Goal: Task Accomplishment & Management: Manage account settings

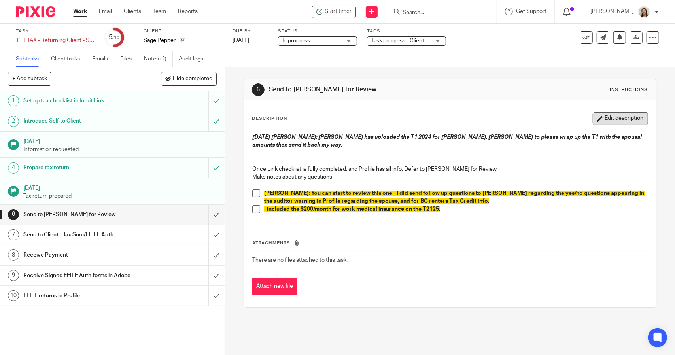
click at [602, 117] on button "Edit description" at bounding box center [620, 118] width 55 height 13
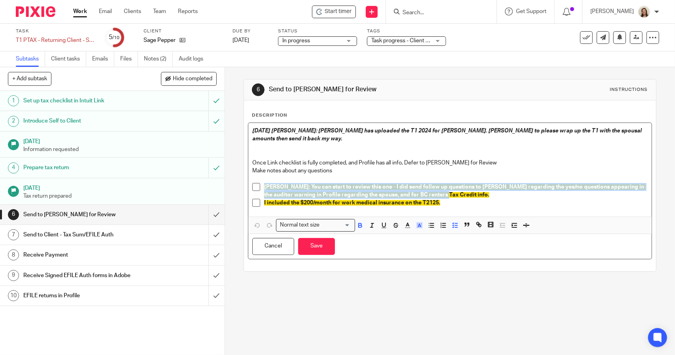
drag, startPoint x: 437, startPoint y: 186, endPoint x: 254, endPoint y: 176, distance: 183.1
click at [254, 183] on li "Alicia: You can start to review this one - I did send follow up questions to Sa…" at bounding box center [449, 191] width 395 height 16
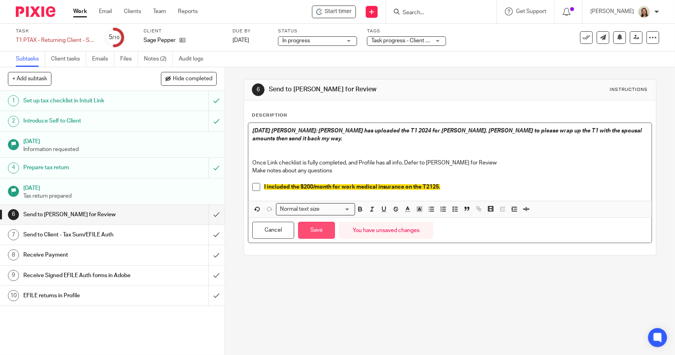
click at [309, 227] on button "Save" at bounding box center [316, 230] width 37 height 17
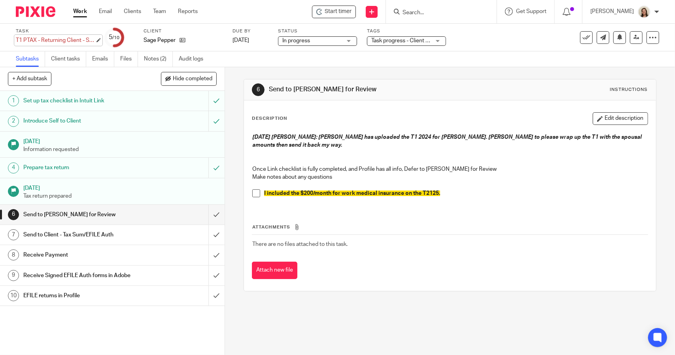
click at [70, 38] on div "T1 PTAX - Returning Client - Sole Prop Bus T2125 - 2024 Save T1 PTAX - Returnin…" at bounding box center [55, 40] width 79 height 8
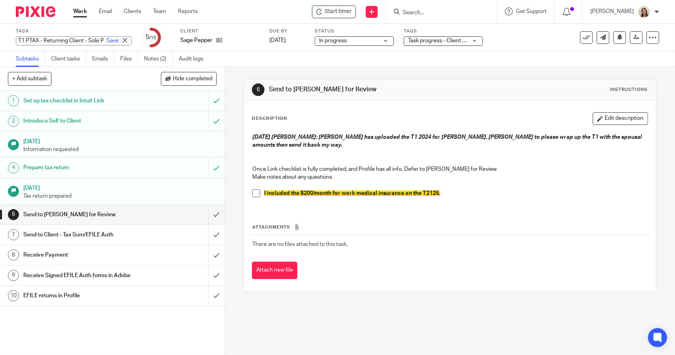
click at [18, 40] on input "T1 PTAX - Returning Client - Sole Prop Bus T2125 - 2024" at bounding box center [74, 40] width 116 height 9
type input "RFR - T1 PTAX - Returning Client - Sole Prop Bus T2125 - 2024"
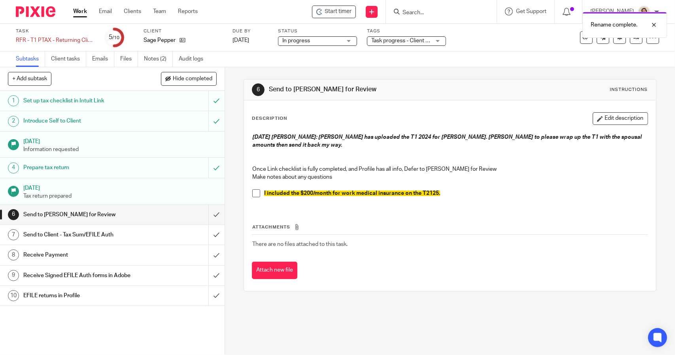
click at [384, 42] on span "Task progress - Client response received + 2" at bounding box center [425, 41] width 109 height 6
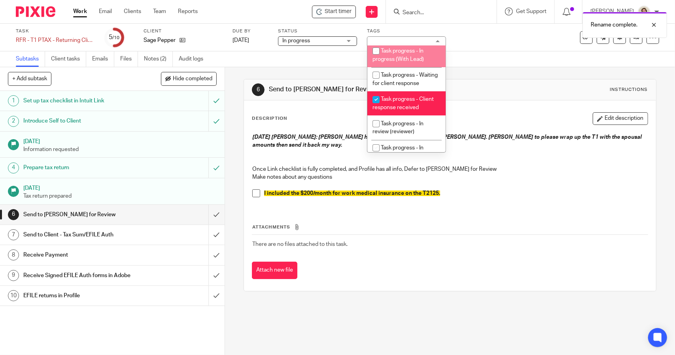
scroll to position [40, 0]
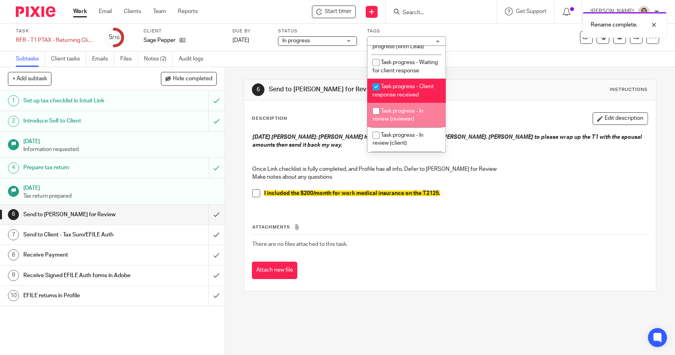
click at [415, 126] on li "Task progress - In review (reviewer)" at bounding box center [406, 115] width 78 height 24
checkbox input "true"
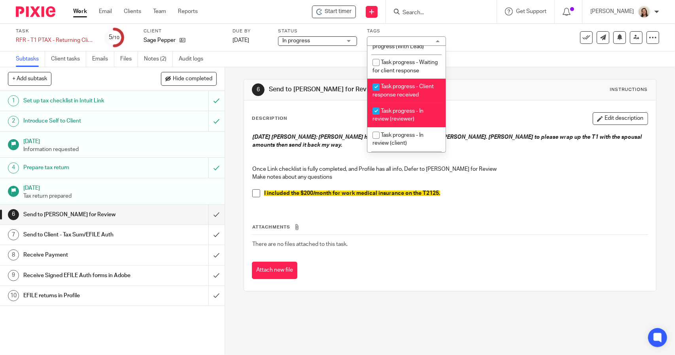
click at [492, 72] on div "6 Send to Alicia for Review Instructions Description Edit description Aug 25 20…" at bounding box center [450, 185] width 413 height 236
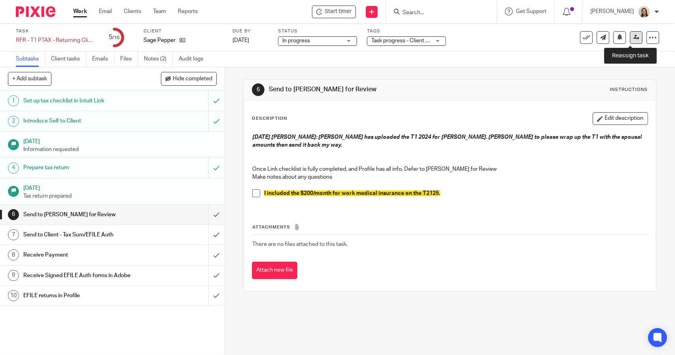
click at [634, 40] on icon at bounding box center [637, 37] width 6 height 6
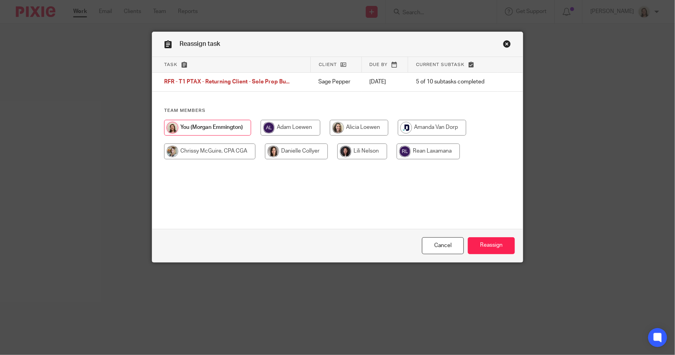
click at [345, 129] on input "radio" at bounding box center [359, 128] width 59 height 16
radio input "true"
click at [489, 243] on input "Reassign" at bounding box center [491, 245] width 47 height 17
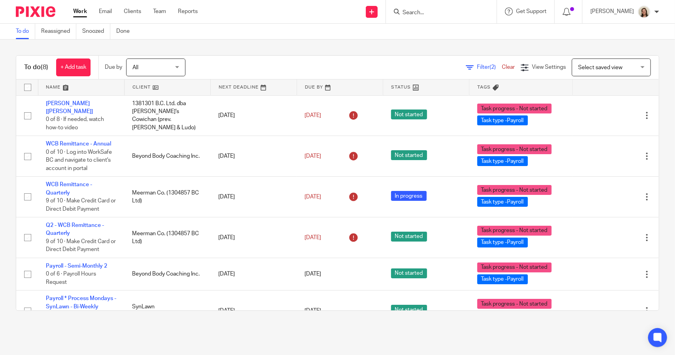
click at [477, 67] on span "Filter (2)" at bounding box center [489, 67] width 25 height 6
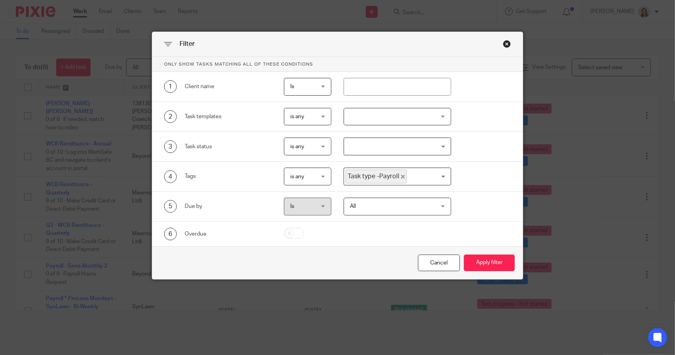
click at [401, 175] on icon "Deselect Task type -Payroll" at bounding box center [403, 177] width 4 height 4
click at [399, 175] on input "Search for option" at bounding box center [395, 177] width 101 height 14
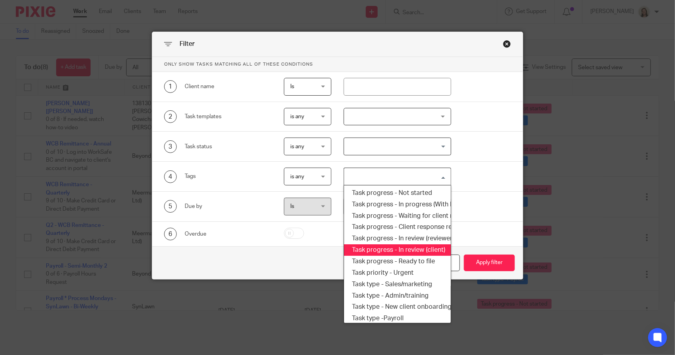
scroll to position [134, 0]
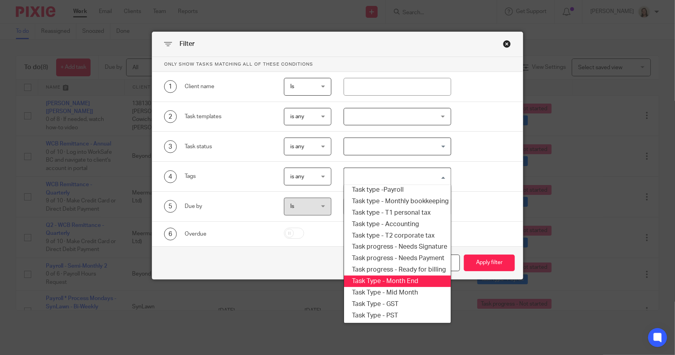
click at [411, 276] on li "Task Type - Month End" at bounding box center [397, 281] width 106 height 11
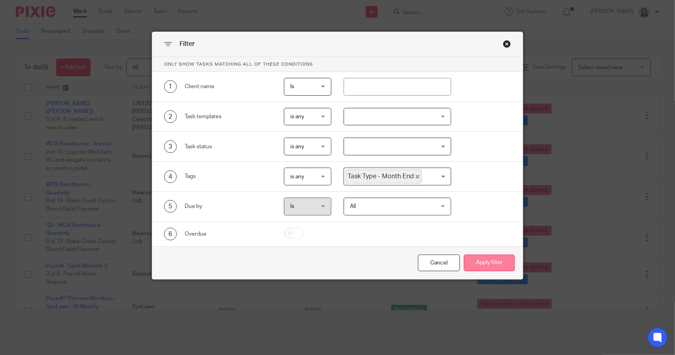
click at [470, 263] on button "Apply filter" at bounding box center [489, 263] width 51 height 17
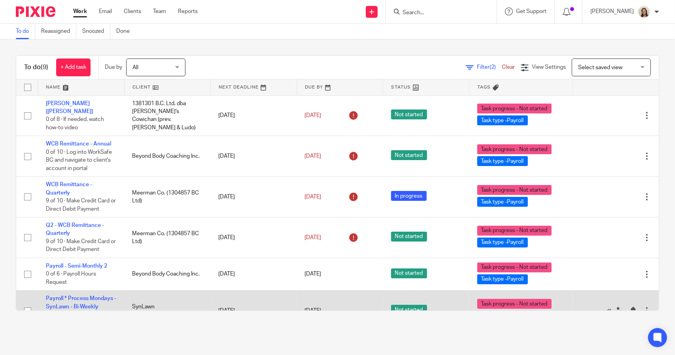
scroll to position [109, 0]
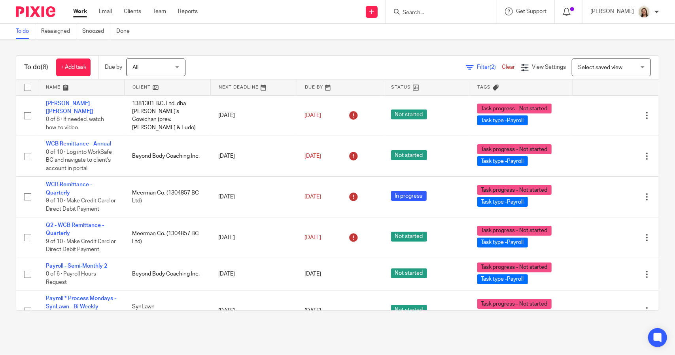
click at [477, 65] on span "Filter (2)" at bounding box center [489, 67] width 25 height 6
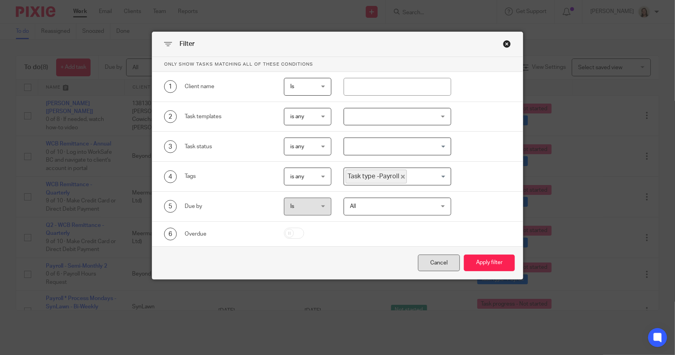
click at [440, 262] on div "Cancel" at bounding box center [439, 263] width 42 height 17
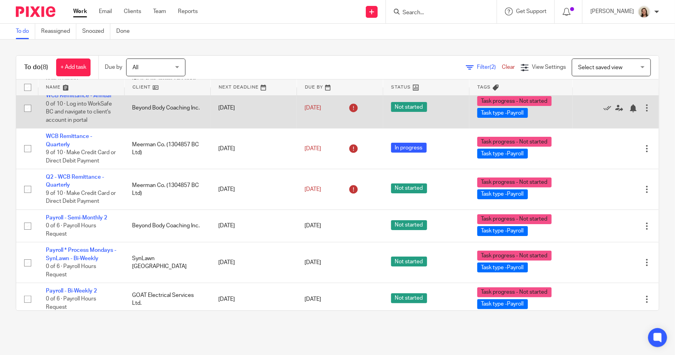
scroll to position [77, 0]
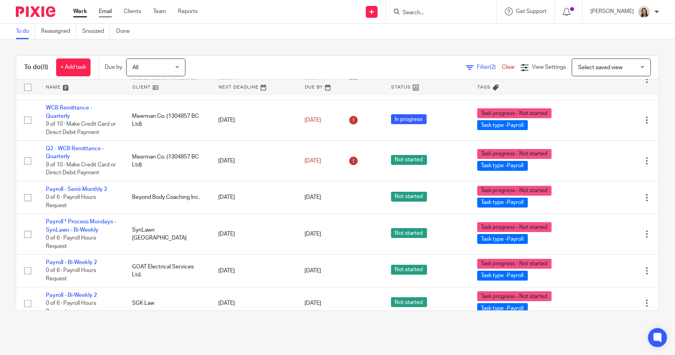
click at [108, 8] on link "Email" at bounding box center [105, 12] width 13 height 8
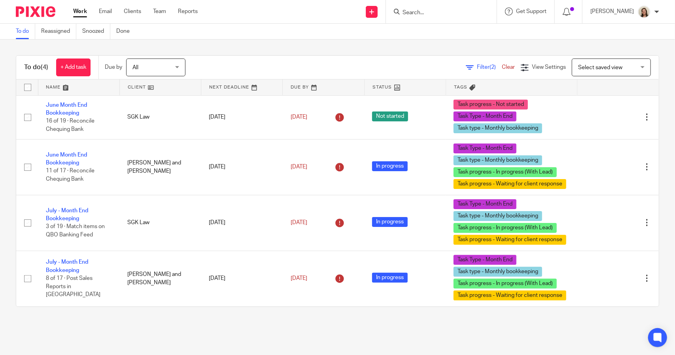
click at [490, 66] on span "(2)" at bounding box center [493, 67] width 6 height 6
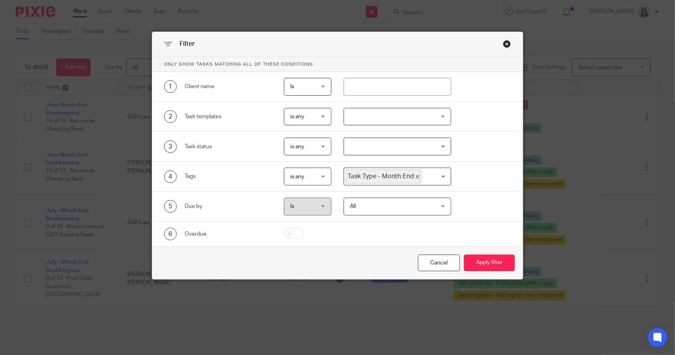
click at [416, 177] on icon "Deselect Task Type - Month End" at bounding box center [418, 177] width 4 height 4
click at [412, 176] on input "Search for option" at bounding box center [395, 177] width 101 height 14
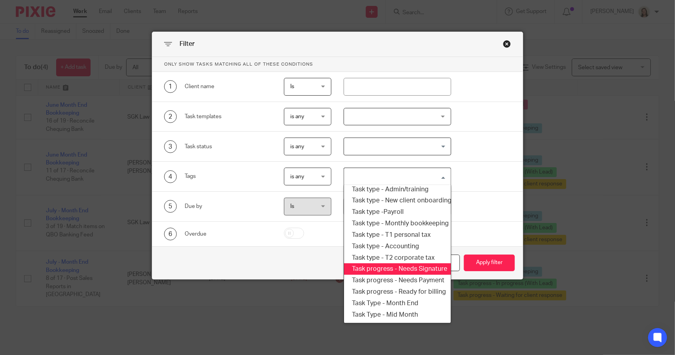
scroll to position [95, 0]
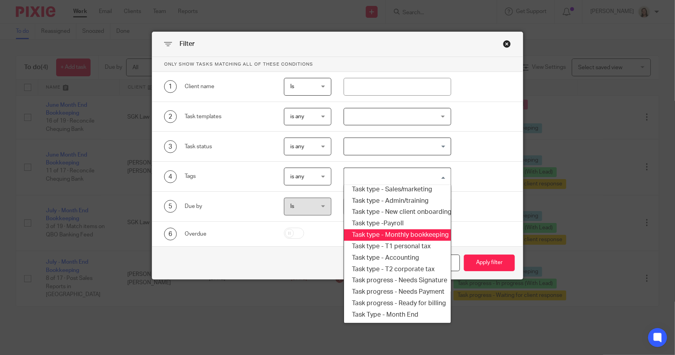
click at [410, 237] on li "Task type - Monthly bookkeeping" at bounding box center [397, 234] width 106 height 11
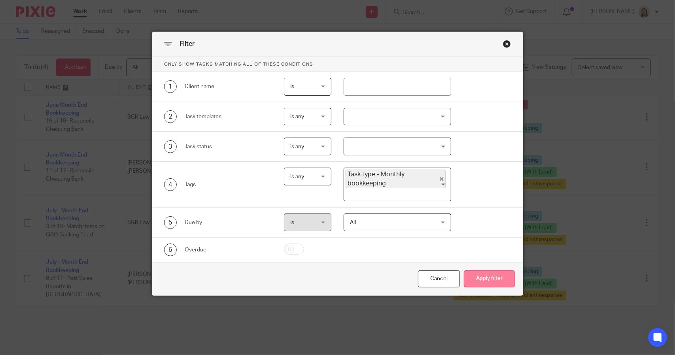
click at [490, 277] on button "Apply filter" at bounding box center [489, 279] width 51 height 17
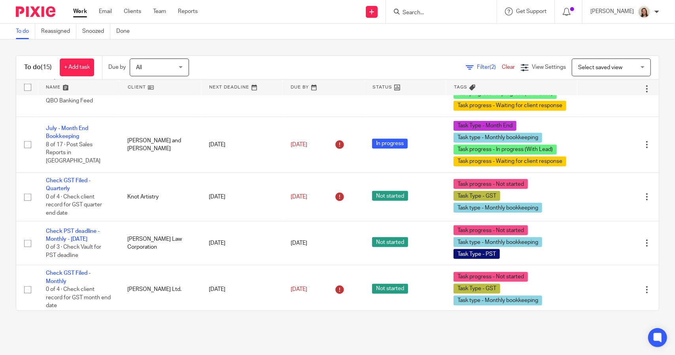
scroll to position [561, 0]
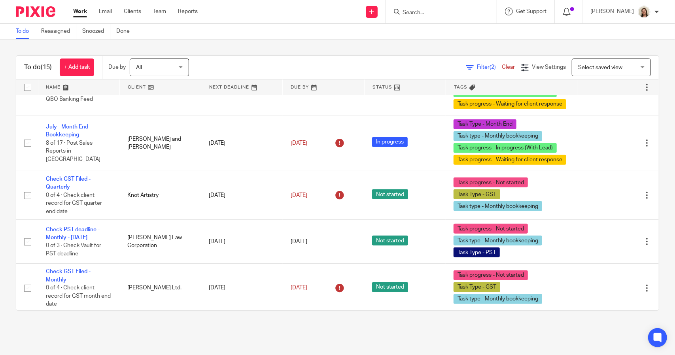
click at [502, 64] on link "Clear" at bounding box center [508, 67] width 13 height 6
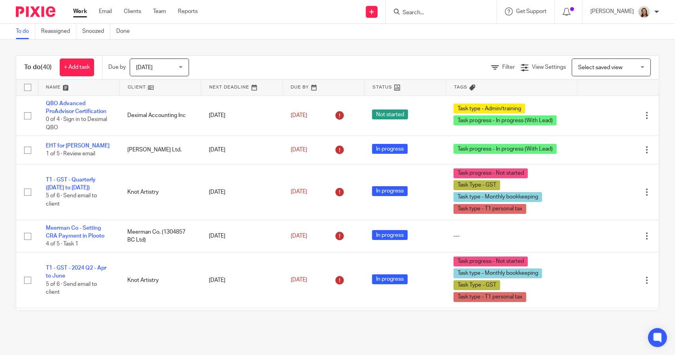
click at [177, 72] on span "[DATE]" at bounding box center [157, 67] width 42 height 17
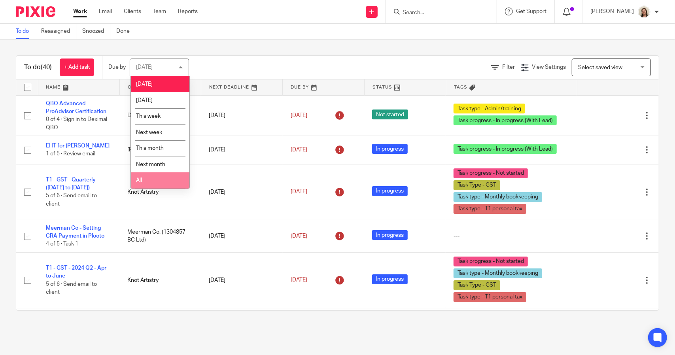
click at [161, 179] on li "All" at bounding box center [160, 180] width 59 height 16
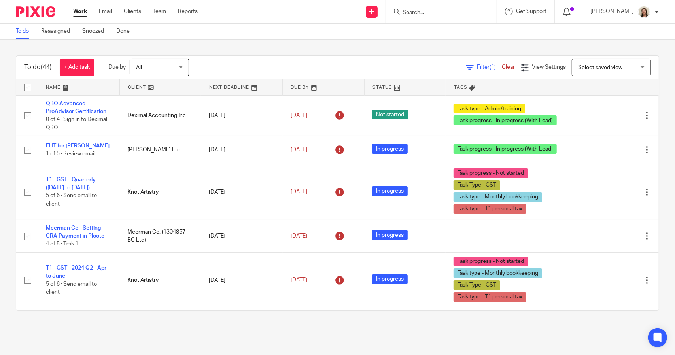
click at [138, 87] on link at bounding box center [160, 88] width 81 height 16
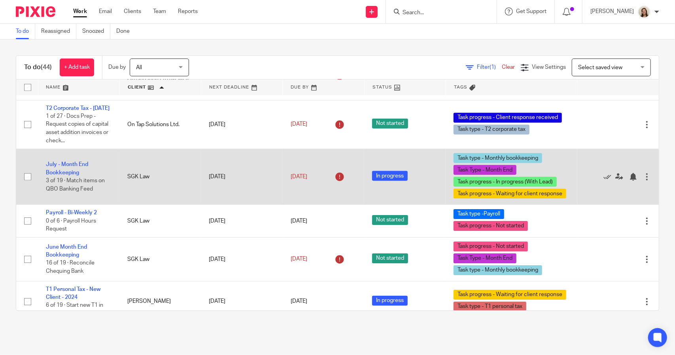
scroll to position [1618, 0]
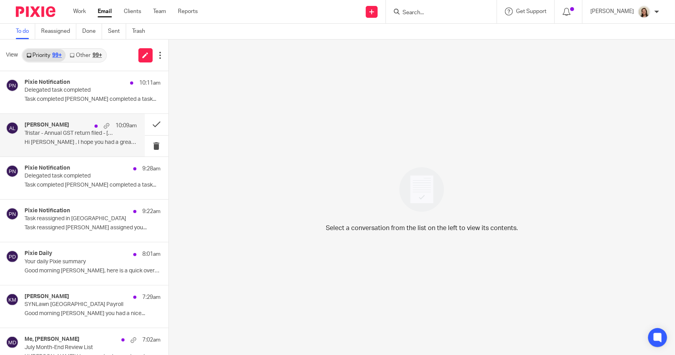
scroll to position [40, 0]
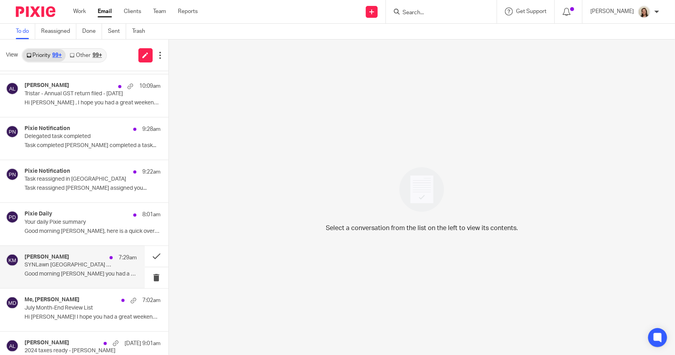
click at [51, 254] on h4 "Kris Mickelson" at bounding box center [47, 257] width 45 height 7
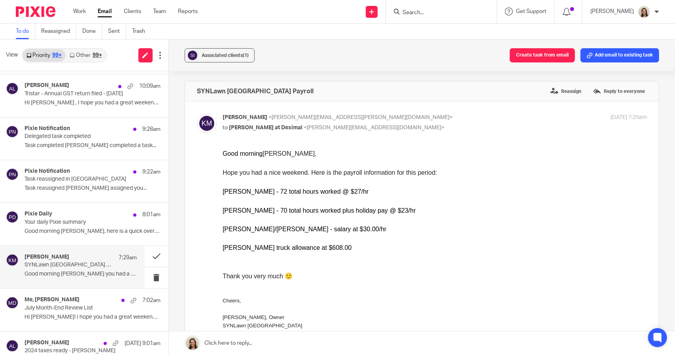
scroll to position [0, 0]
click at [599, 57] on button "Add email to existing task" at bounding box center [620, 55] width 79 height 14
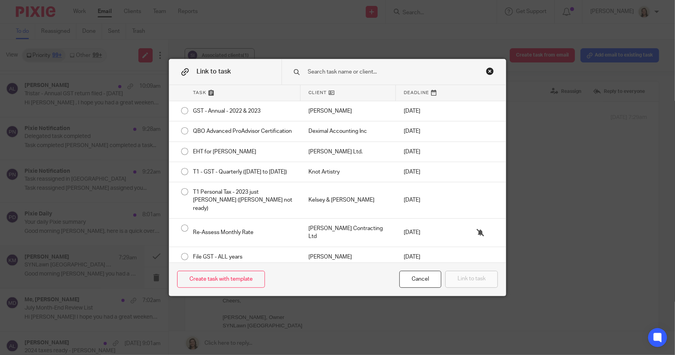
click at [369, 72] on input "text" at bounding box center [390, 72] width 167 height 9
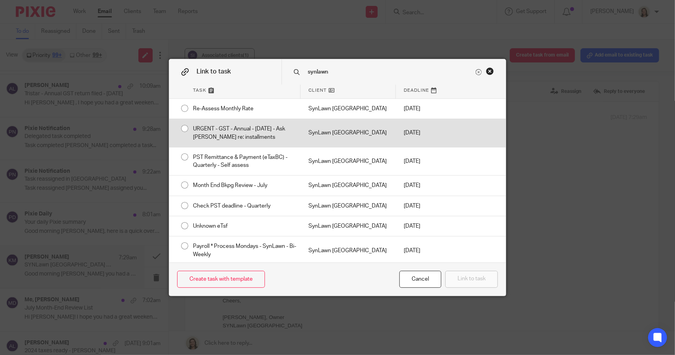
scroll to position [3, 0]
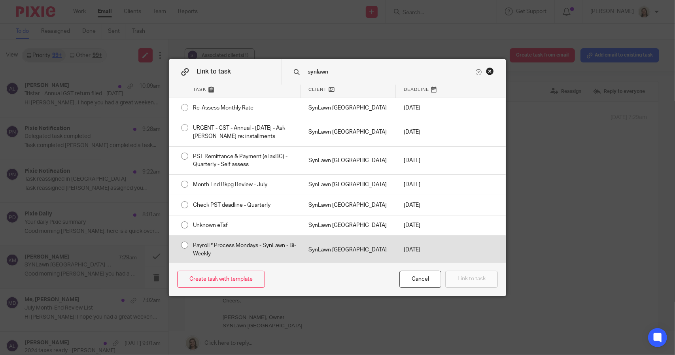
type input "synlawn"
click at [252, 252] on div "Payroll * Process Mondays - SynLawn - Bi-Weekly" at bounding box center [243, 250] width 116 height 28
radio input "true"
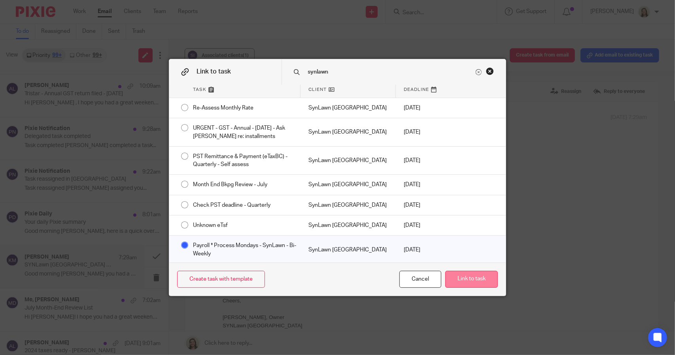
click at [466, 280] on button "Link to task" at bounding box center [471, 279] width 53 height 17
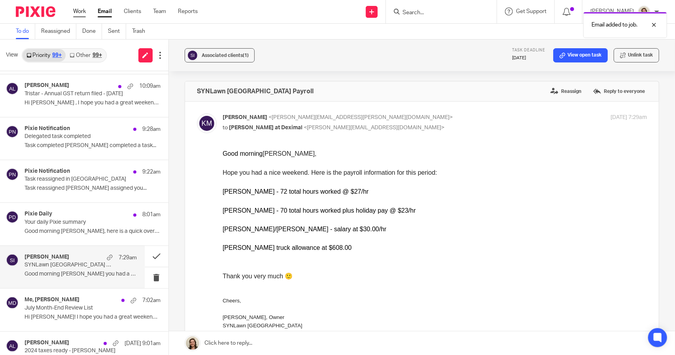
click at [85, 9] on link "Work" at bounding box center [79, 12] width 13 height 8
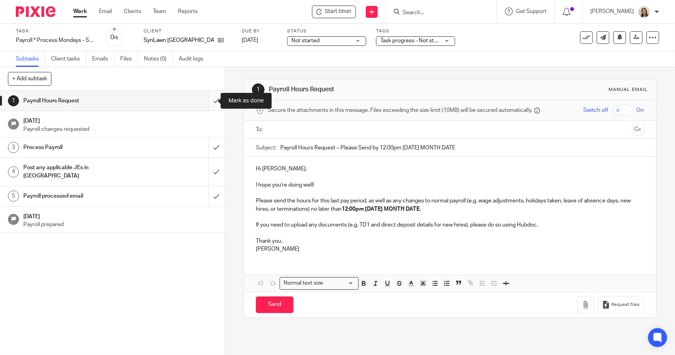
click at [210, 101] on input "submit" at bounding box center [112, 101] width 225 height 20
